Goal: Information Seeking & Learning: Learn about a topic

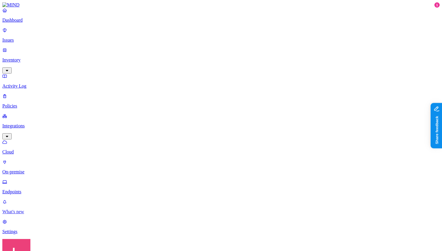
click at [39, 214] on p "What's new" at bounding box center [220, 211] width 437 height 5
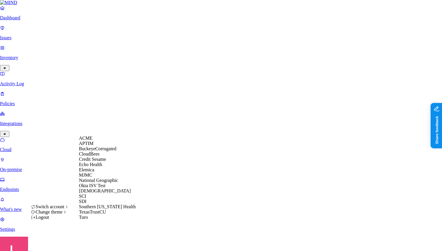
scroll to position [58, 0]
click at [106, 178] on div "National Geographic" at bounding box center [107, 180] width 57 height 5
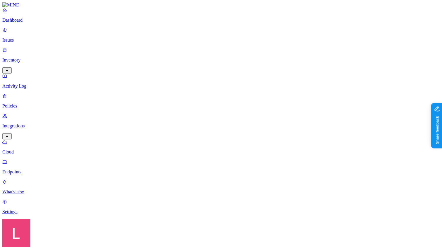
click at [41, 132] on nav "Dashboard Issues Inventory Activity Log Policies Integrations Cloud Endpoints W…" at bounding box center [220, 111] width 437 height 206
click at [37, 23] on p "Dashboard" at bounding box center [220, 20] width 437 height 5
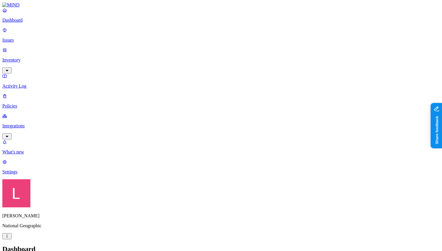
click at [32, 93] on link "Policies" at bounding box center [220, 100] width 437 height 15
click at [52, 23] on p "Dashboard" at bounding box center [220, 20] width 437 height 5
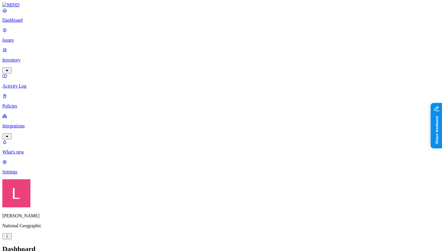
click at [41, 38] on p "Issues" at bounding box center [220, 39] width 437 height 5
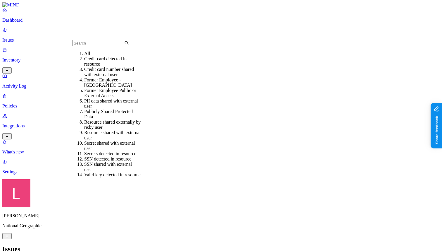
click at [26, 22] on link "Dashboard" at bounding box center [220, 15] width 437 height 15
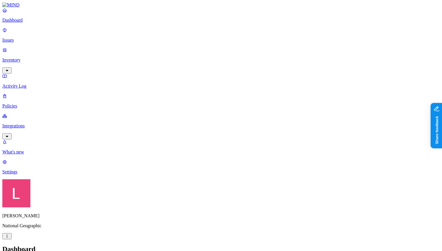
drag, startPoint x: 257, startPoint y: 48, endPoint x: 351, endPoint y: 69, distance: 96.1
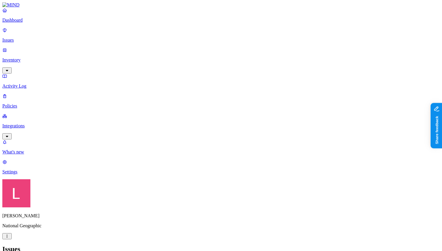
scroll to position [0, 0]
click at [23, 103] on p "Policies" at bounding box center [220, 105] width 437 height 5
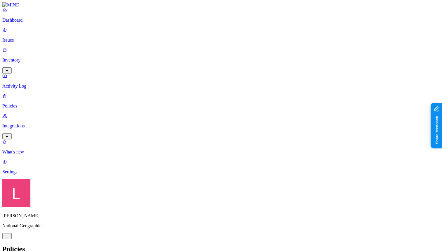
click at [47, 23] on p "Dashboard" at bounding box center [220, 20] width 437 height 5
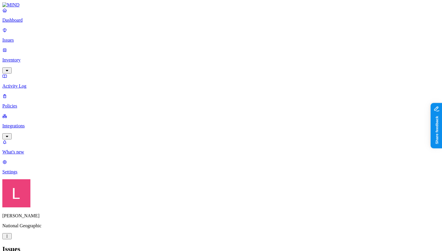
scroll to position [105, 0]
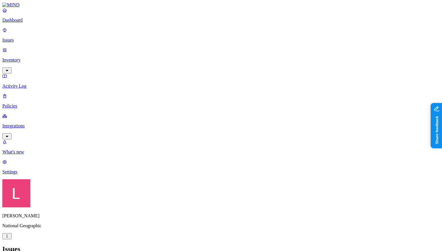
click at [51, 83] on p "Activity Log" at bounding box center [220, 85] width 437 height 5
click at [32, 37] on p "Issues" at bounding box center [220, 39] width 437 height 5
click at [33, 103] on p "Policies" at bounding box center [220, 105] width 437 height 5
click at [28, 31] on link "Issues" at bounding box center [220, 34] width 437 height 15
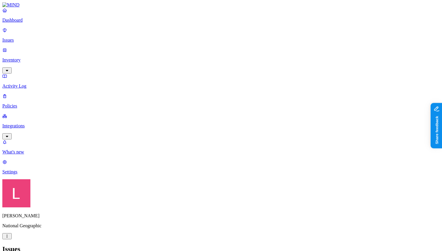
click at [27, 23] on p "Dashboard" at bounding box center [220, 20] width 437 height 5
drag, startPoint x: 132, startPoint y: 174, endPoint x: 173, endPoint y: 181, distance: 41.3
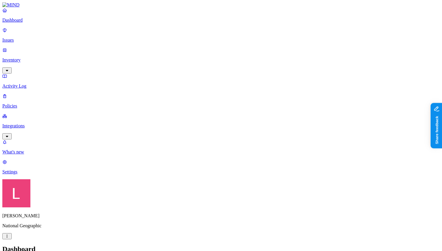
click at [23, 103] on p "Policies" at bounding box center [220, 105] width 437 height 5
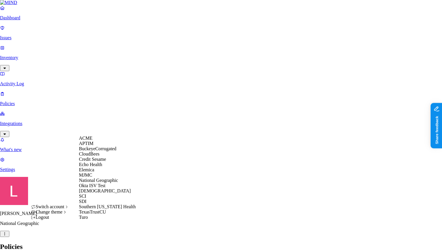
scroll to position [58, 0]
click at [99, 188] on div "Samsara" at bounding box center [107, 190] width 57 height 5
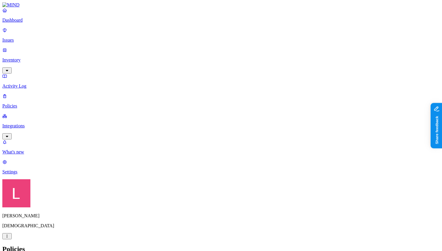
click at [39, 23] on p "Dashboard" at bounding box center [220, 20] width 437 height 5
drag, startPoint x: 134, startPoint y: 113, endPoint x: 180, endPoint y: 112, distance: 45.3
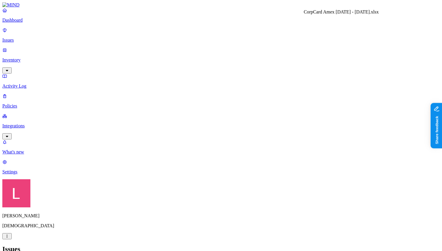
drag, startPoint x: 291, startPoint y: 20, endPoint x: 348, endPoint y: 20, distance: 56.4
drag, startPoint x: 395, startPoint y: 91, endPoint x: 418, endPoint y: 92, distance: 23.7
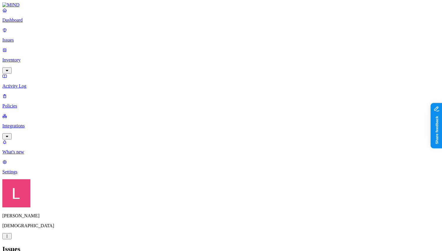
click at [6, 32] on icon at bounding box center [5, 30] width 4 height 4
click at [27, 23] on p "Dashboard" at bounding box center [220, 20] width 437 height 5
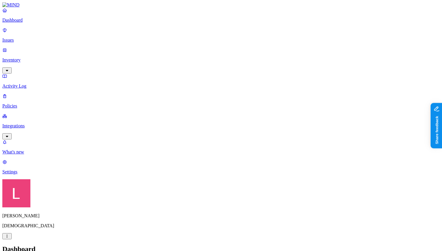
click at [28, 174] on p "Settings" at bounding box center [220, 171] width 437 height 5
click at [38, 103] on p "Policies" at bounding box center [220, 105] width 437 height 5
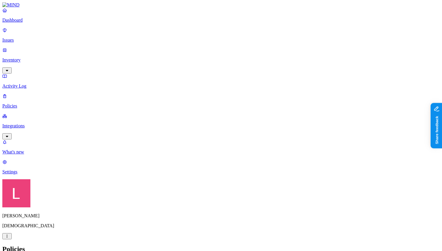
click at [43, 23] on p "Dashboard" at bounding box center [220, 20] width 437 height 5
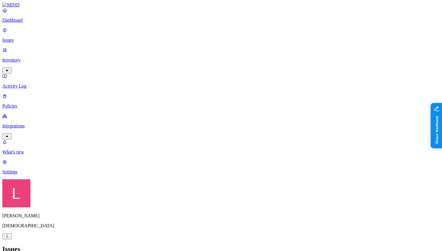
click at [39, 23] on p "Dashboard" at bounding box center [220, 20] width 437 height 5
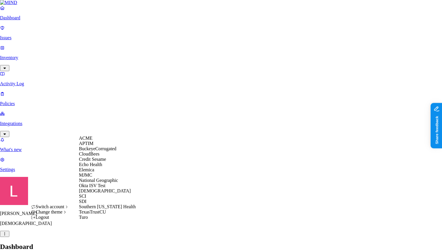
scroll to position [15, 0]
click at [102, 161] on span "Credit Sesame" at bounding box center [92, 158] width 27 height 5
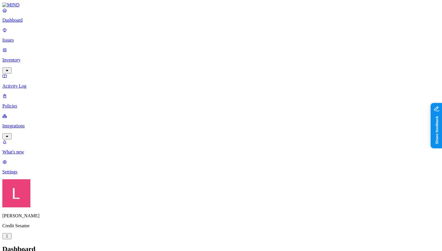
click at [39, 103] on p "Policies" at bounding box center [220, 105] width 437 height 5
click at [18, 32] on link "Issues" at bounding box center [220, 34] width 437 height 15
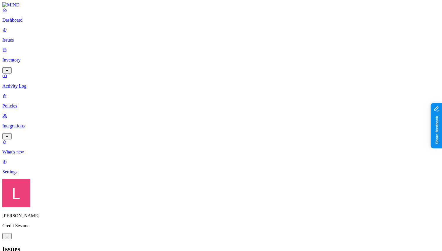
scroll to position [83, 0]
click at [43, 103] on p "Policies" at bounding box center [220, 105] width 437 height 5
click at [33, 22] on link "Dashboard" at bounding box center [220, 15] width 437 height 15
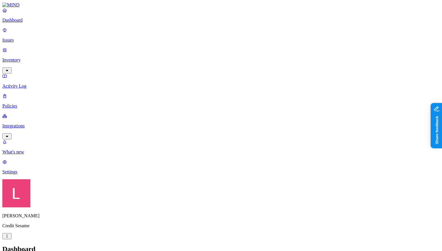
click at [56, 174] on p "Settings" at bounding box center [220, 171] width 437 height 5
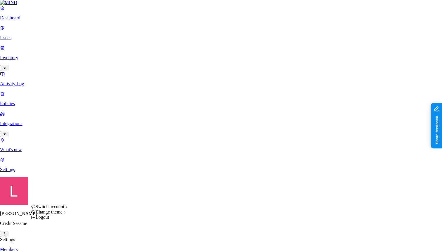
click at [55, 244] on html "Dashboard Issues Inventory Activity Log Policies Integrations What's new 1 Sett…" at bounding box center [221, 209] width 442 height 419
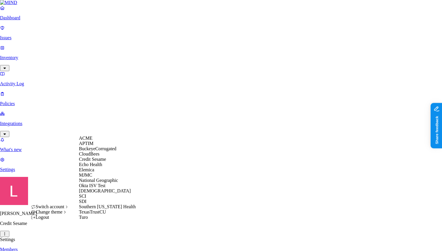
click at [96, 146] on div "APTIM" at bounding box center [107, 143] width 57 height 5
